Goal: Find specific page/section: Find specific page/section

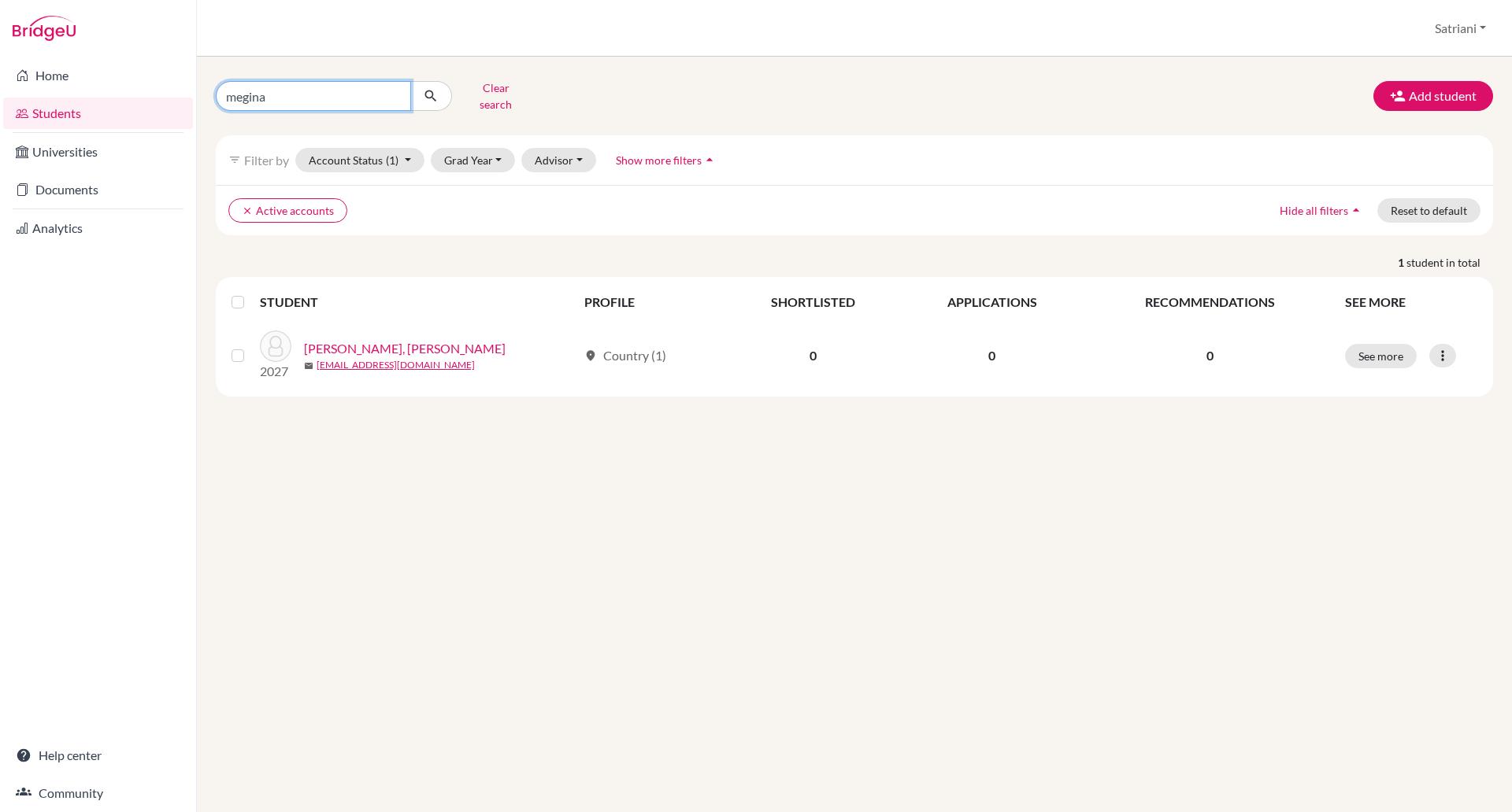
click at [397, 89] on input "megina" at bounding box center [314, 96] width 195 height 30
type input "[PERSON_NAME]"
click button "submit" at bounding box center [431, 96] width 41 height 30
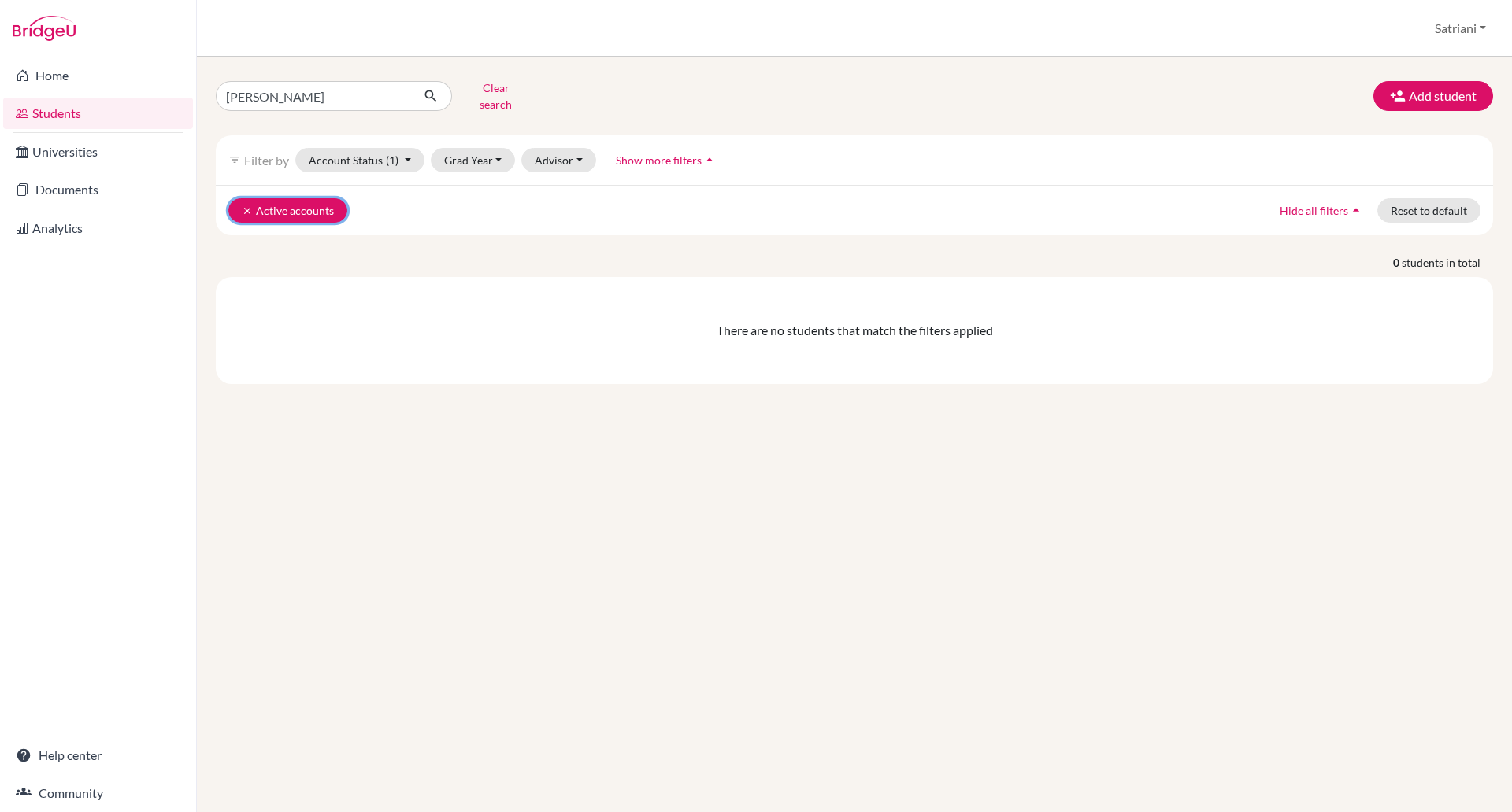
click at [234, 199] on button "clear Active accounts" at bounding box center [288, 210] width 119 height 24
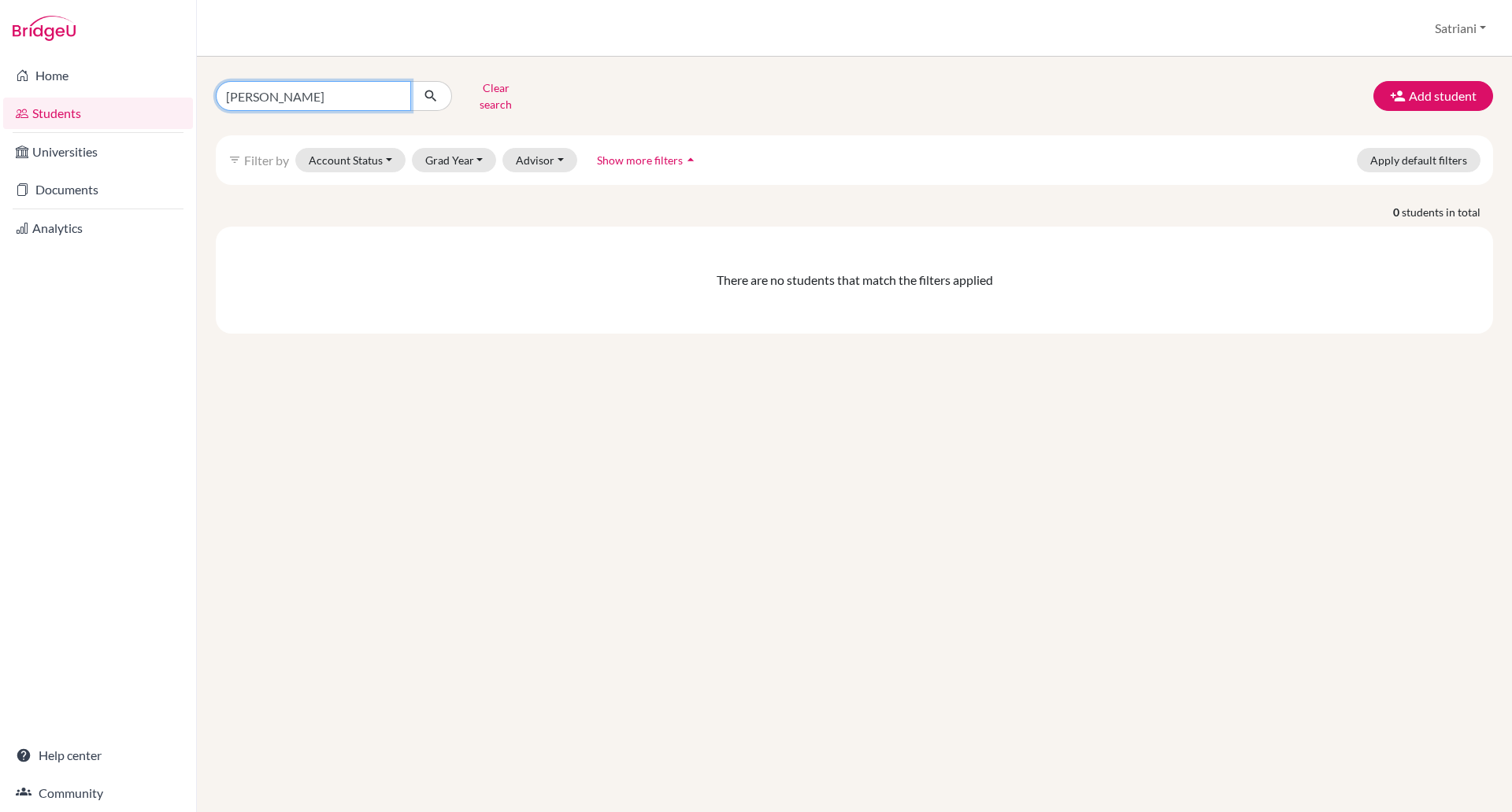
click at [267, 91] on input "[PERSON_NAME]" at bounding box center [314, 96] width 195 height 30
type input "edia"
click button "submit" at bounding box center [431, 96] width 41 height 30
click at [262, 88] on input "edia" at bounding box center [314, 96] width 195 height 30
type input "Vihaan"
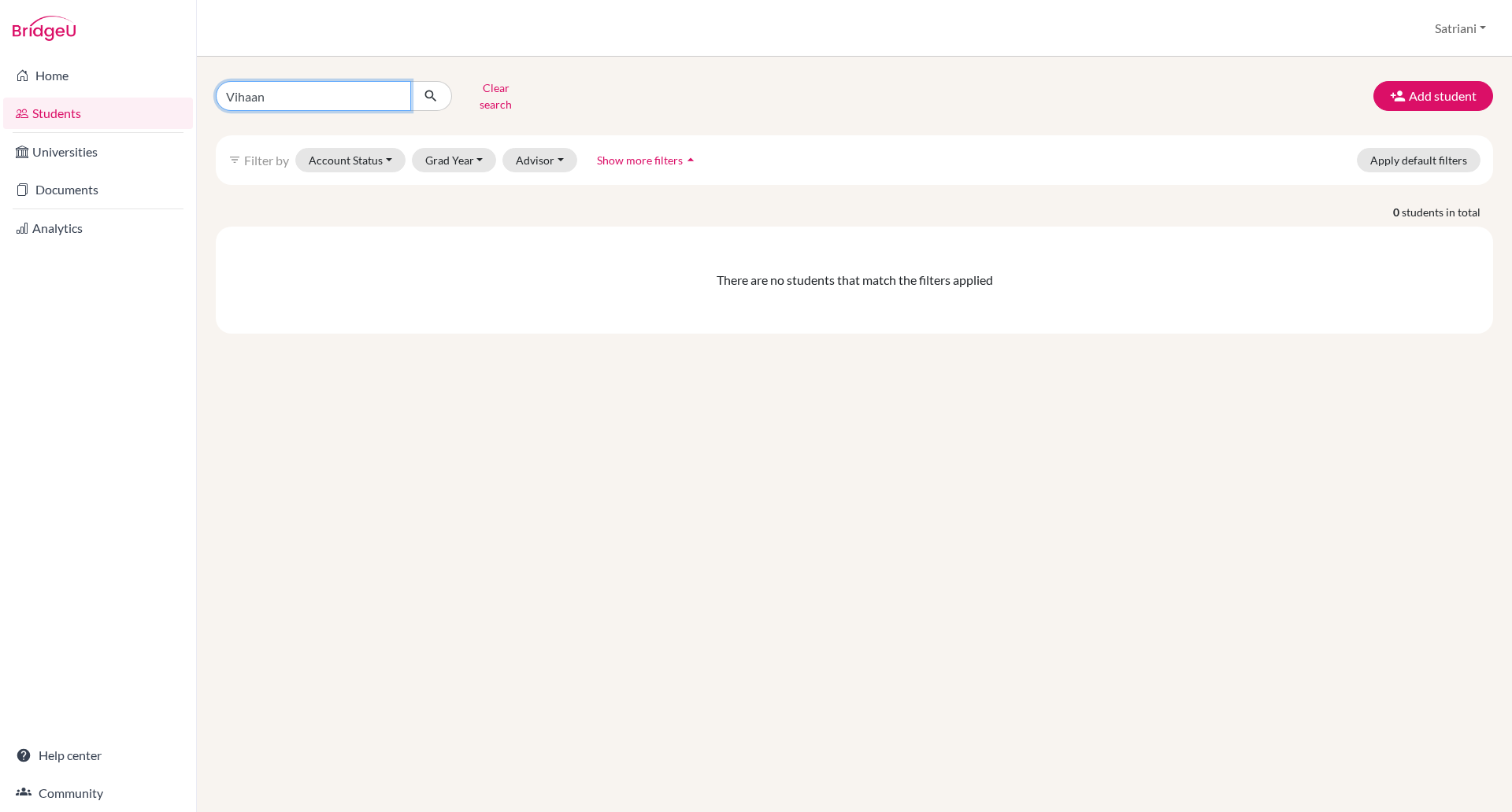
click button "submit" at bounding box center [431, 96] width 41 height 30
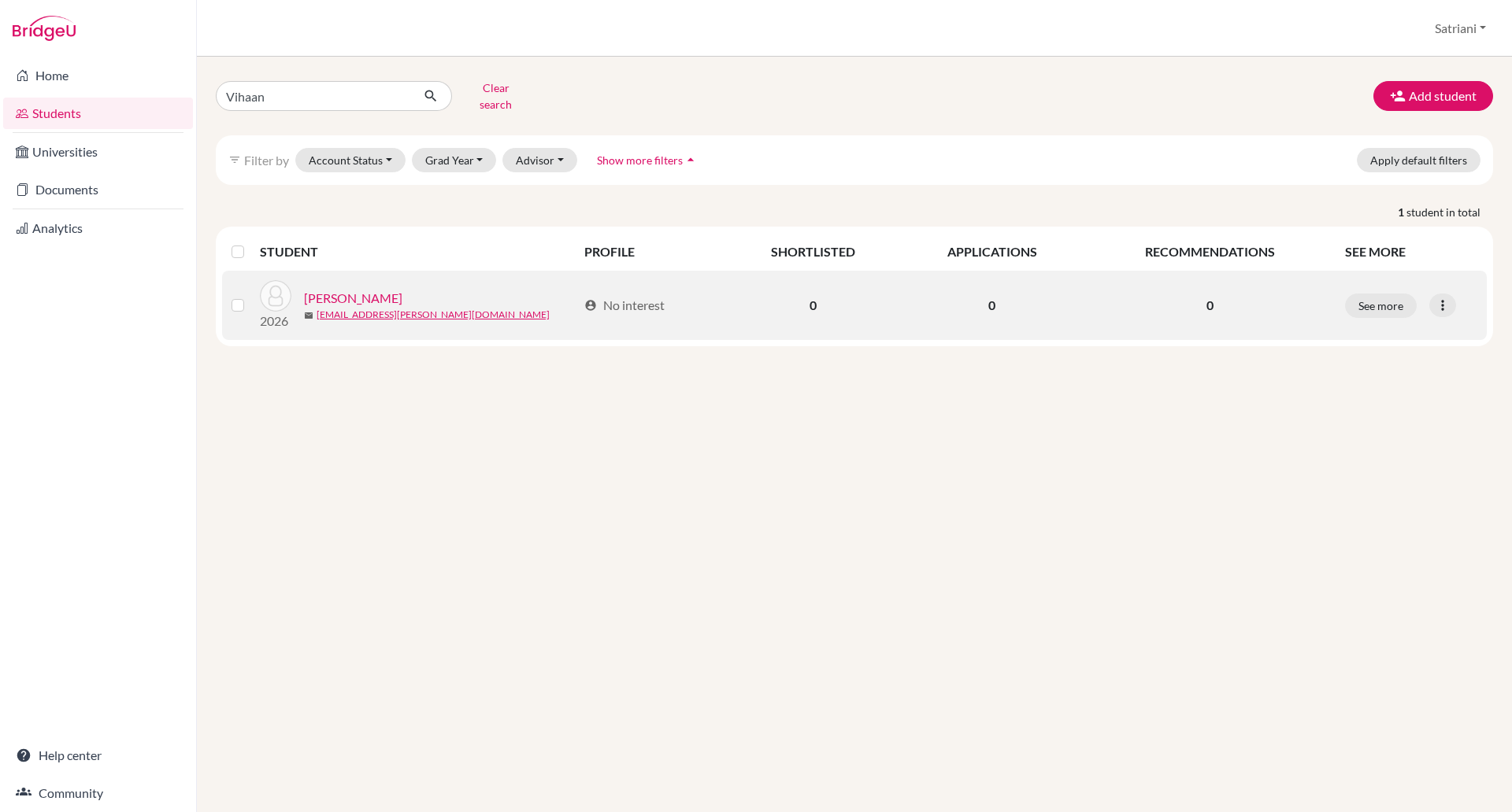
click at [318, 289] on link "[PERSON_NAME]" at bounding box center [353, 298] width 98 height 19
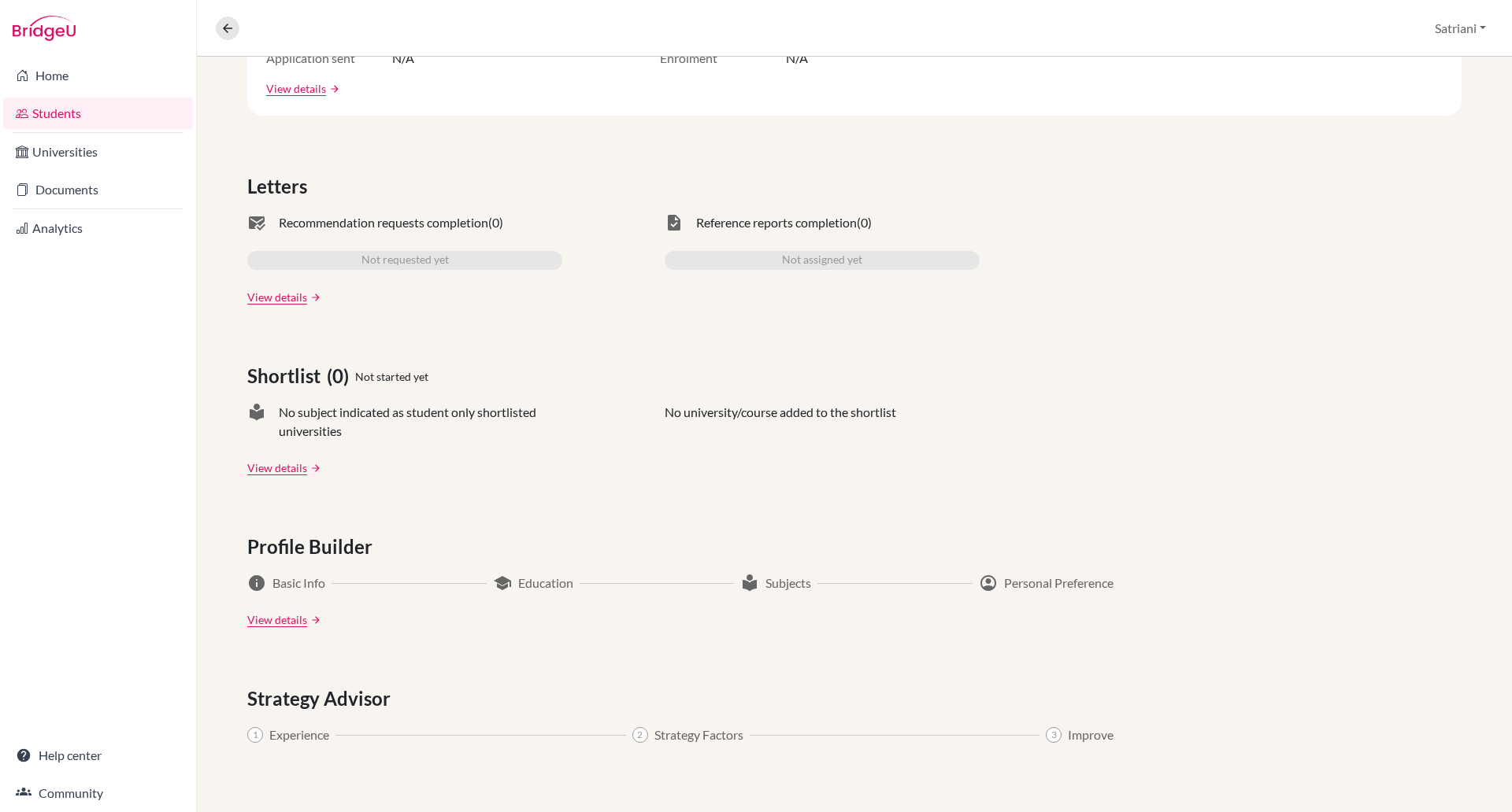
scroll to position [572, 0]
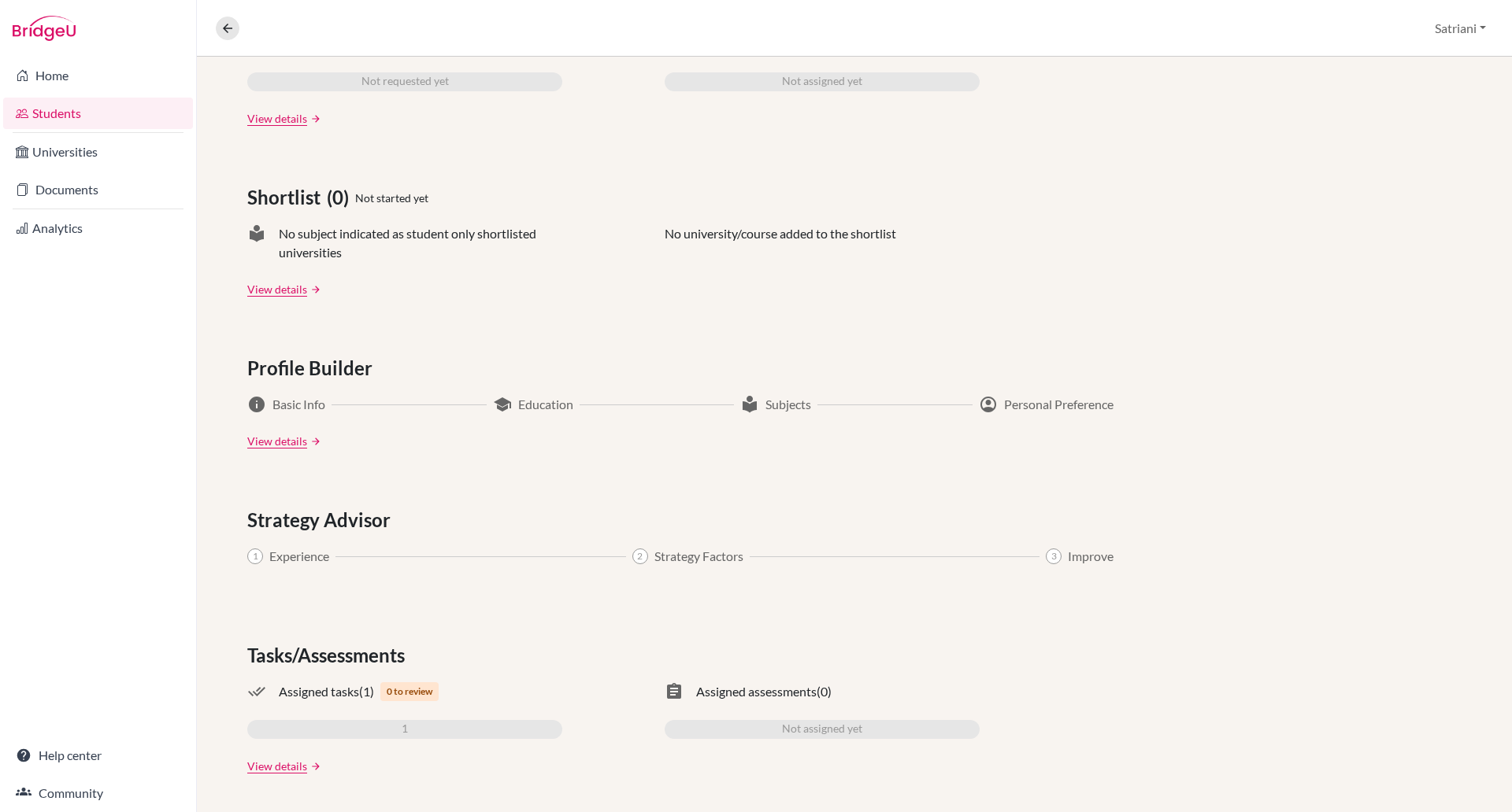
click at [398, 689] on span "0 to review" at bounding box center [409, 691] width 58 height 19
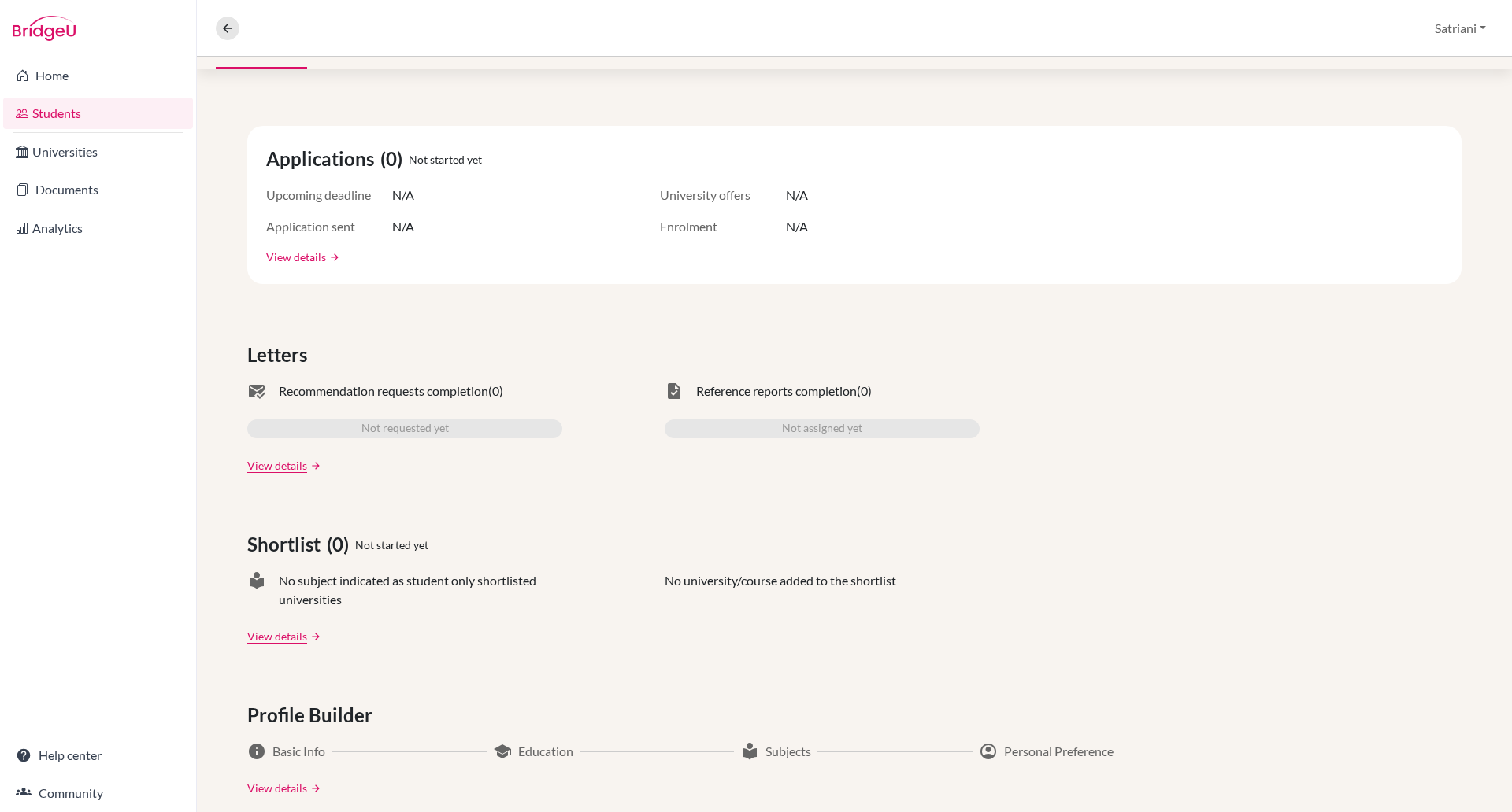
scroll to position [179, 0]
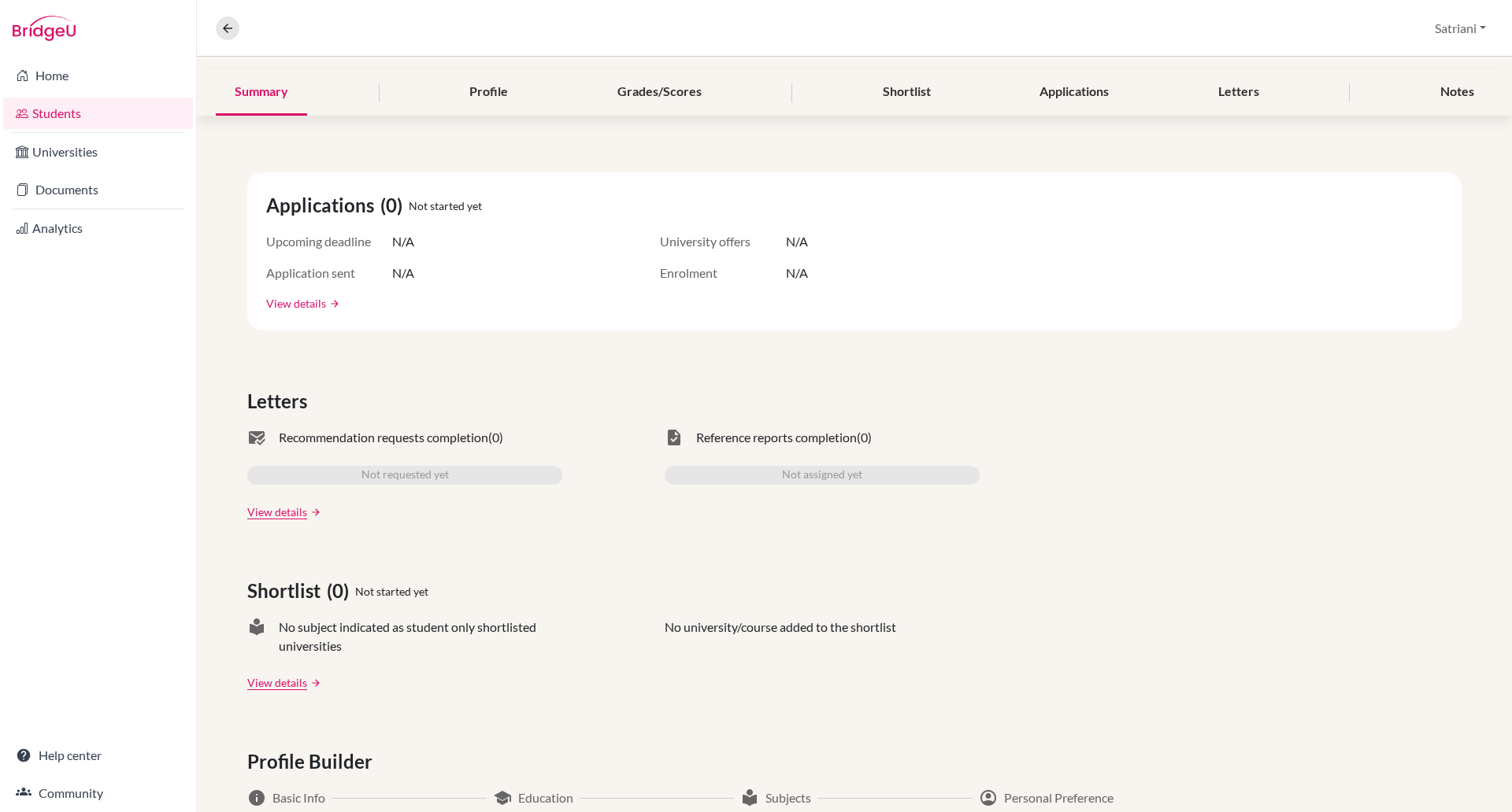
click at [319, 300] on link "View details" at bounding box center [297, 303] width 60 height 16
